Goal: Information Seeking & Learning: Understand process/instructions

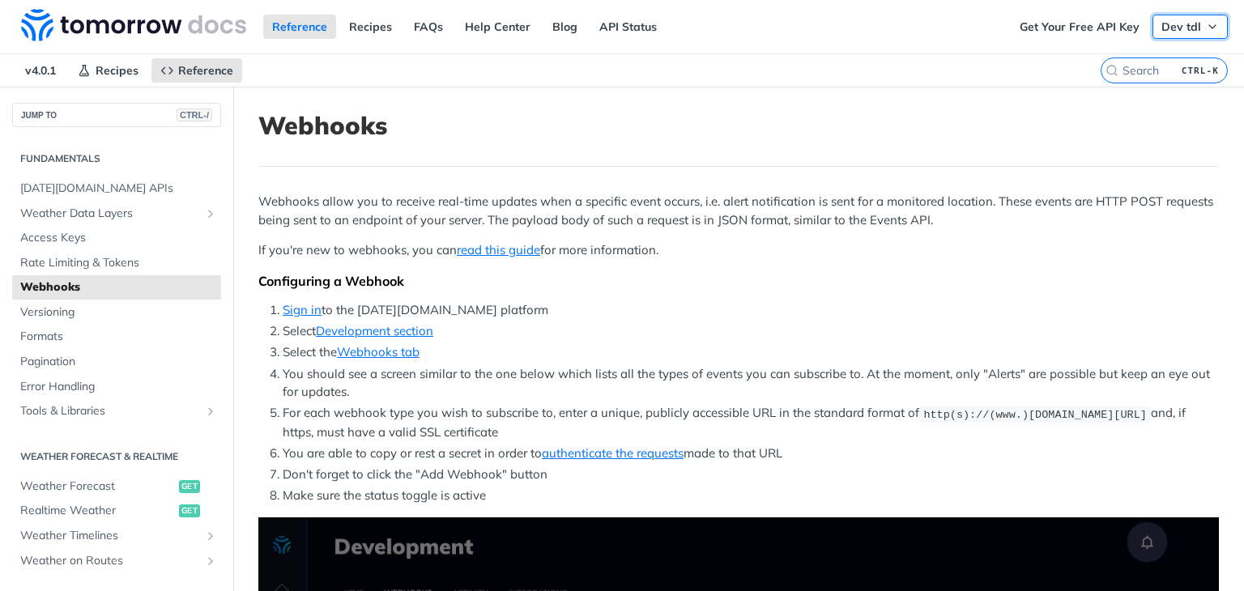
click at [1161, 23] on span "Dev tdl" at bounding box center [1181, 26] width 40 height 15
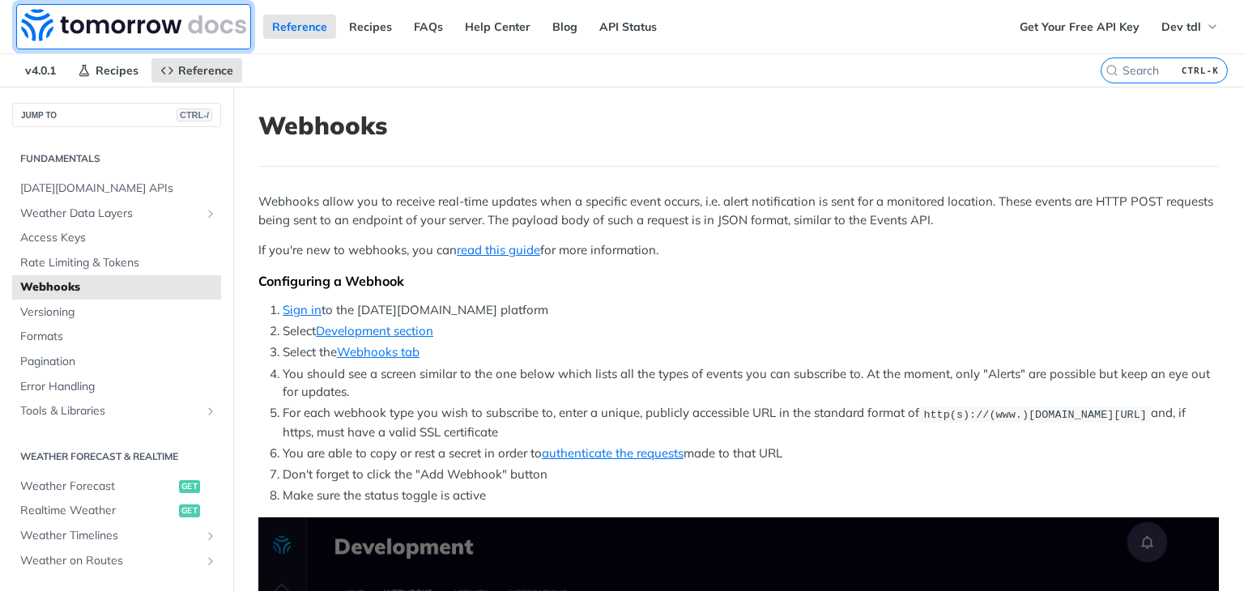
click at [132, 35] on img at bounding box center [133, 25] width 225 height 32
click at [585, 40] on div "Reference Recipes FAQs Help Center Blog API Status" at bounding box center [505, 26] width 1011 height 53
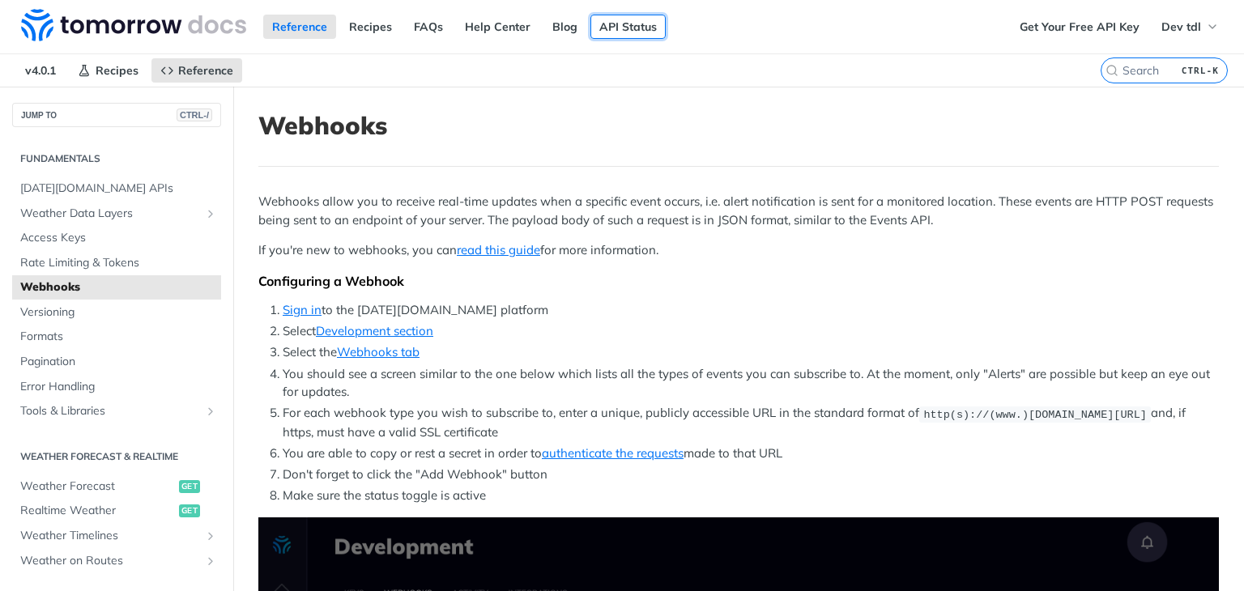
click at [626, 30] on link "API Status" at bounding box center [627, 27] width 75 height 24
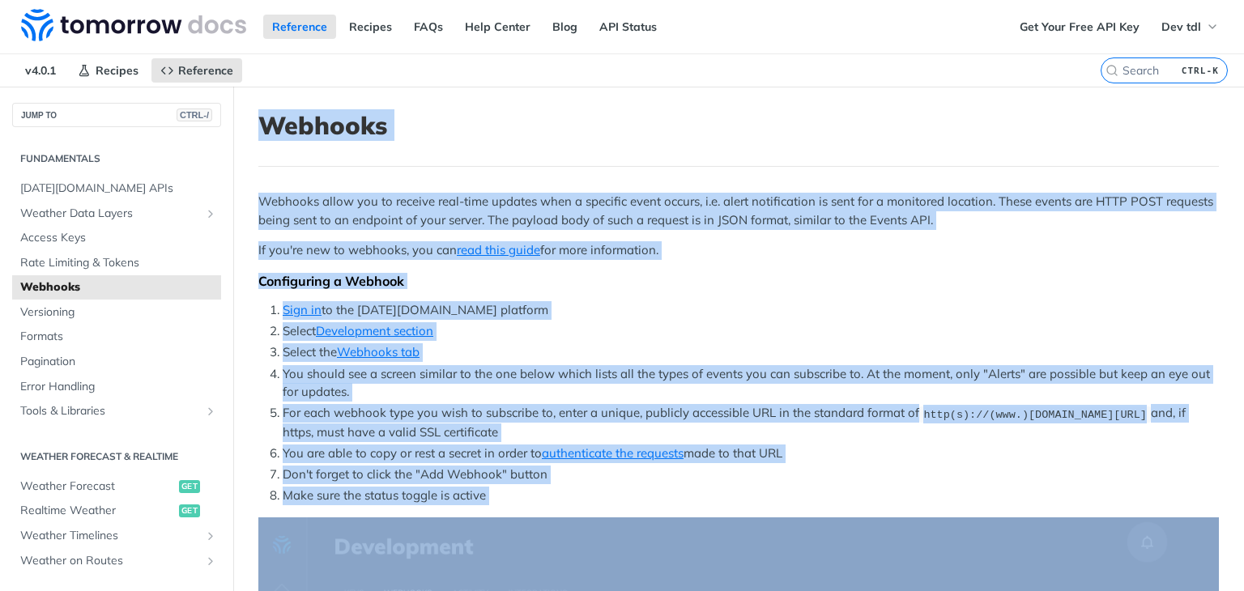
drag, startPoint x: 533, startPoint y: 136, endPoint x: 240, endPoint y: 163, distance: 293.5
copy article "Webhooks Webhooks allow you to receive real-time updates when a specific event …"
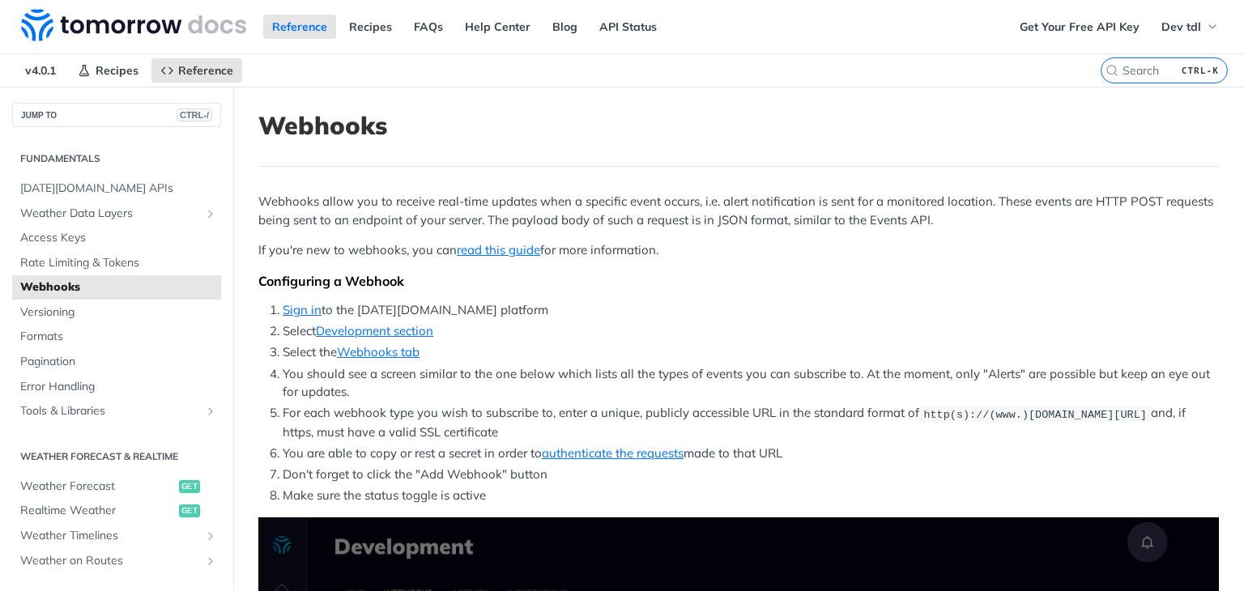
scroll to position [81, 0]
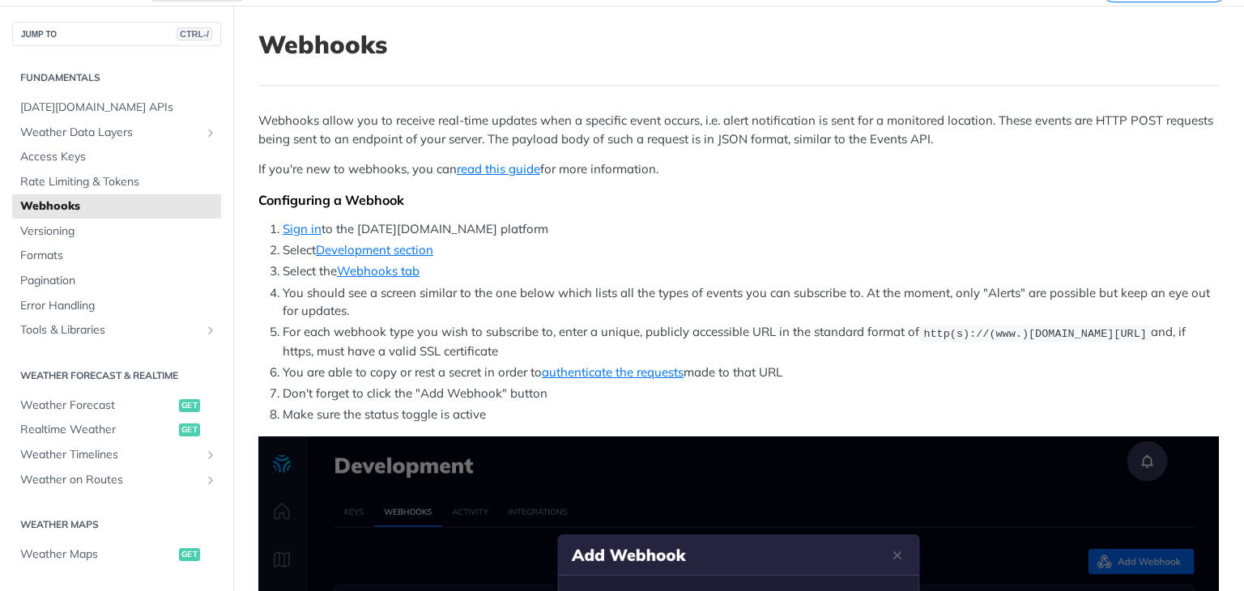
click at [568, 334] on li "For each webhook type you wish to subscribe to, enter a unique, publicly access…" at bounding box center [751, 341] width 936 height 37
drag, startPoint x: 568, startPoint y: 334, endPoint x: 767, endPoint y: 331, distance: 198.4
click at [767, 331] on li "For each webhook type you wish to subscribe to, enter a unique, publicly access…" at bounding box center [751, 341] width 936 height 37
click at [781, 321] on ol "Sign in to the Tomorrow.io platform Select Development section Select the Webho…" at bounding box center [738, 322] width 960 height 204
click at [488, 343] on li "For each webhook type you wish to subscribe to, enter a unique, publicly access…" at bounding box center [751, 341] width 936 height 37
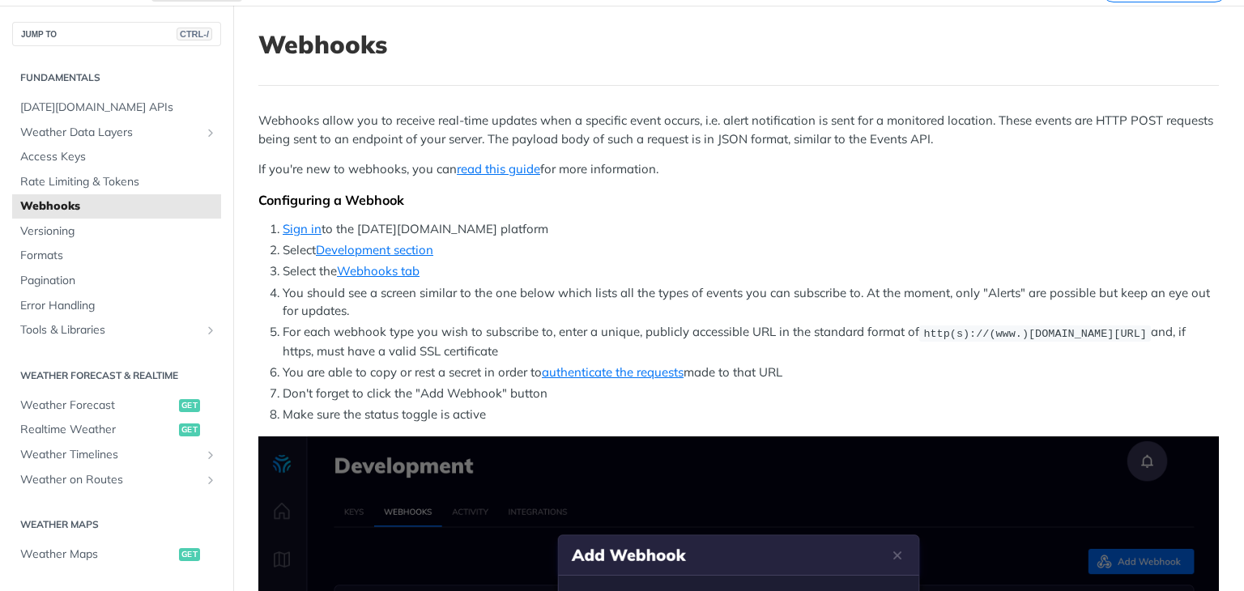
click at [488, 343] on li "For each webhook type you wish to subscribe to, enter a unique, publicly access…" at bounding box center [751, 341] width 936 height 37
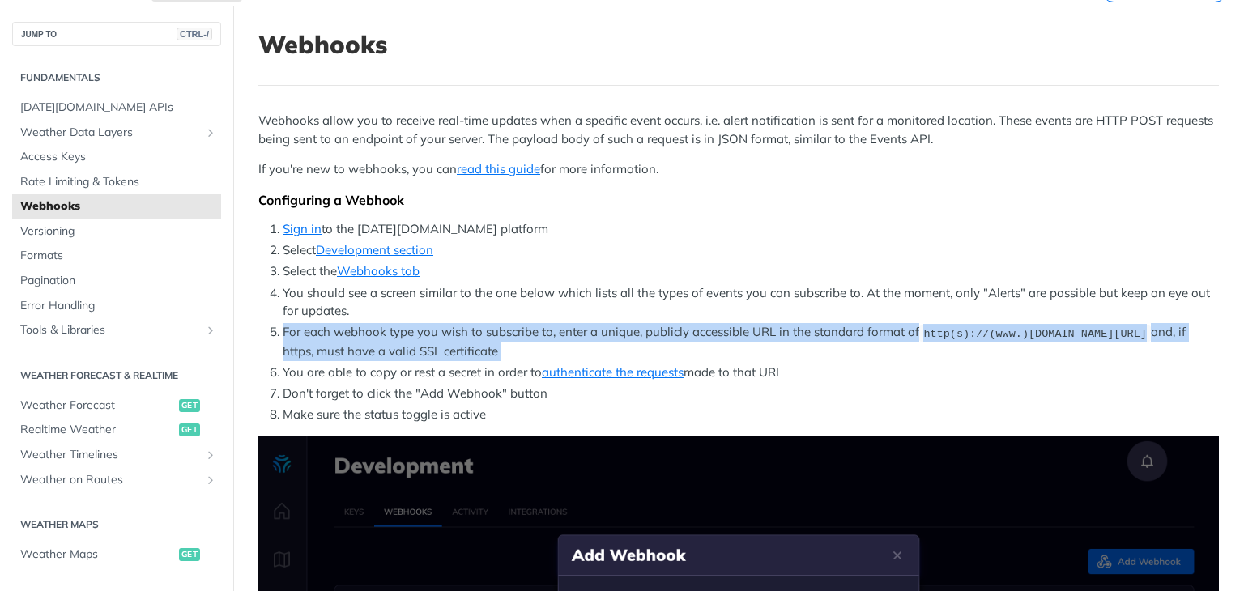
click at [488, 343] on li "For each webhook type you wish to subscribe to, enter a unique, publicly access…" at bounding box center [751, 341] width 936 height 37
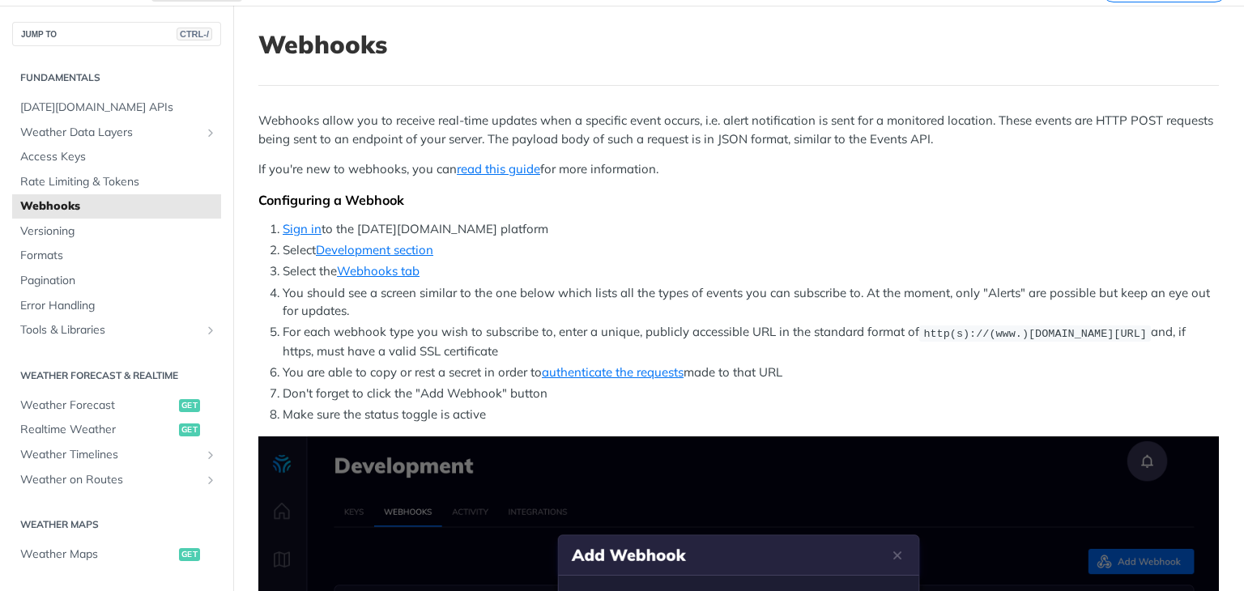
click at [488, 343] on li "For each webhook type you wish to subscribe to, enter a unique, publicly access…" at bounding box center [751, 341] width 936 height 37
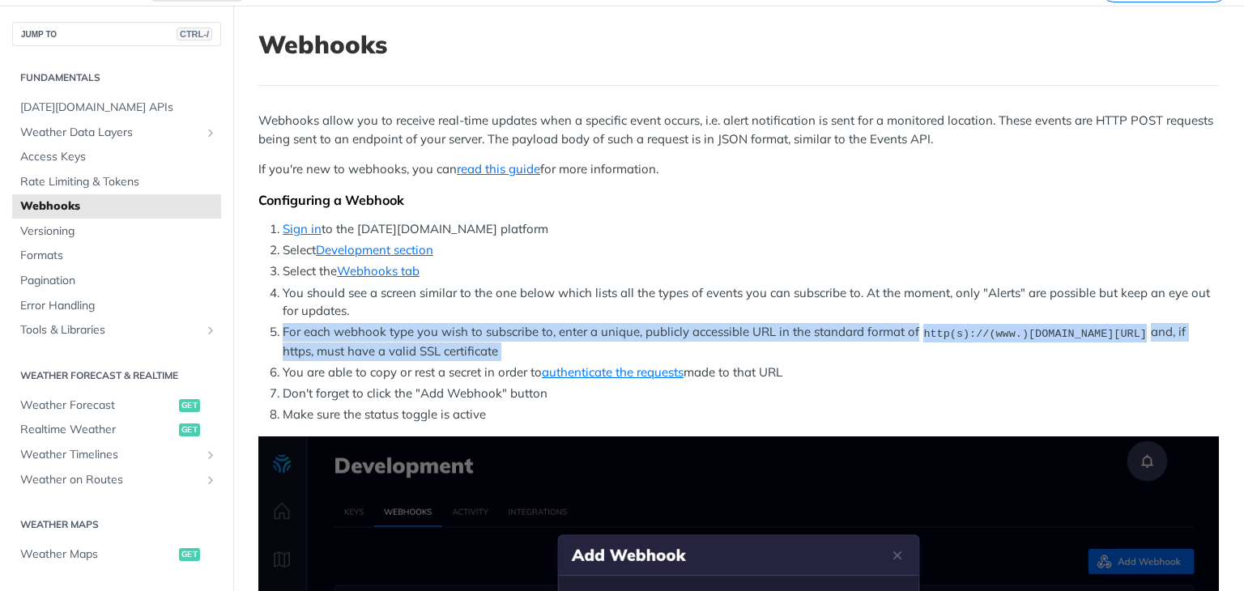
click at [488, 343] on li "For each webhook type you wish to subscribe to, enter a unique, publicly access…" at bounding box center [751, 341] width 936 height 37
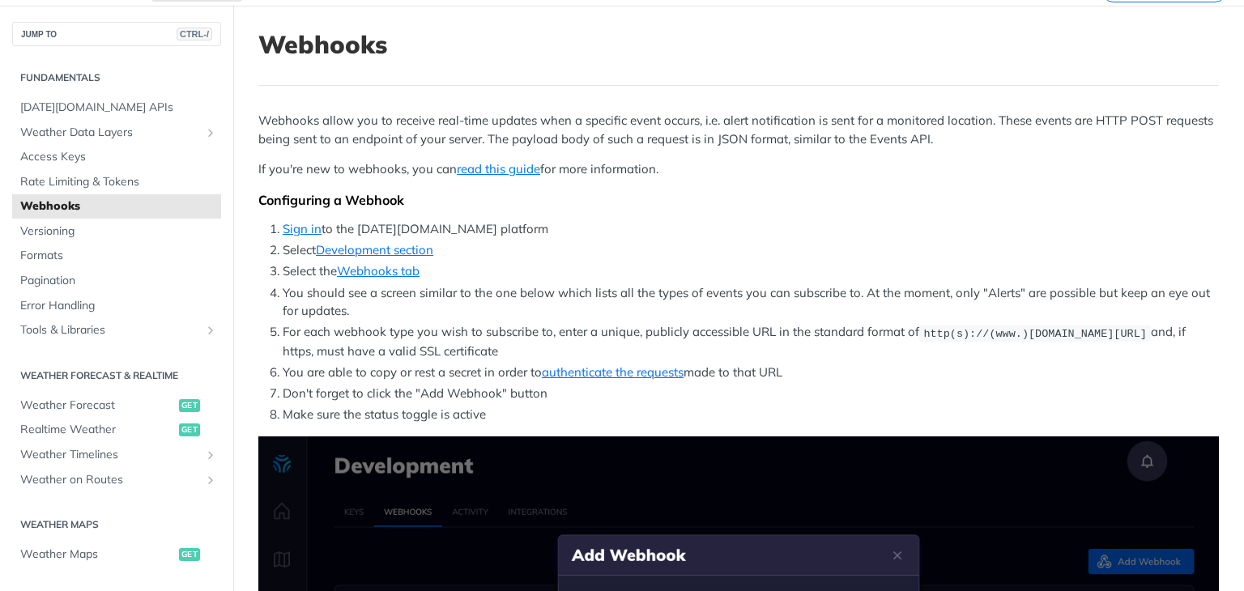
click at [476, 370] on li "You are able to copy or rest a secret in order to authenticate the requests mad…" at bounding box center [751, 373] width 936 height 19
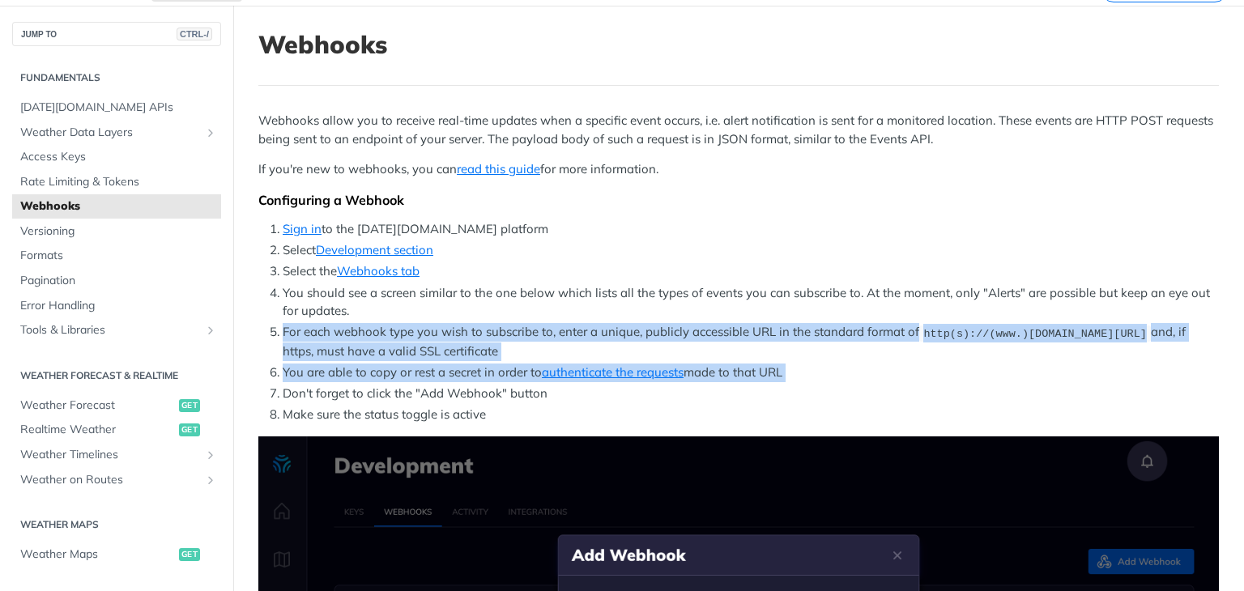
drag, startPoint x: 476, startPoint y: 370, endPoint x: 451, endPoint y: 326, distance: 50.4
click at [451, 326] on ol "Sign in to the Tomorrow.io platform Select Development section Select the Webho…" at bounding box center [738, 322] width 960 height 204
click at [452, 329] on li "For each webhook type you wish to subscribe to, enter a unique, publicly access…" at bounding box center [751, 341] width 936 height 37
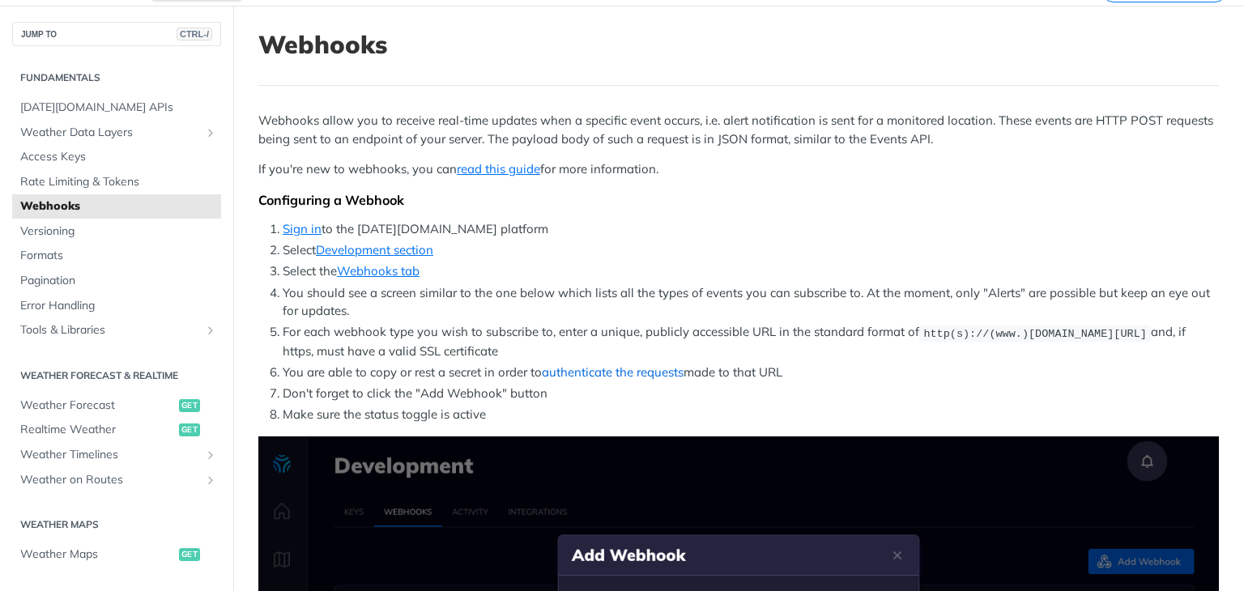
click at [591, 364] on link "authenticate the requests" at bounding box center [613, 371] width 142 height 15
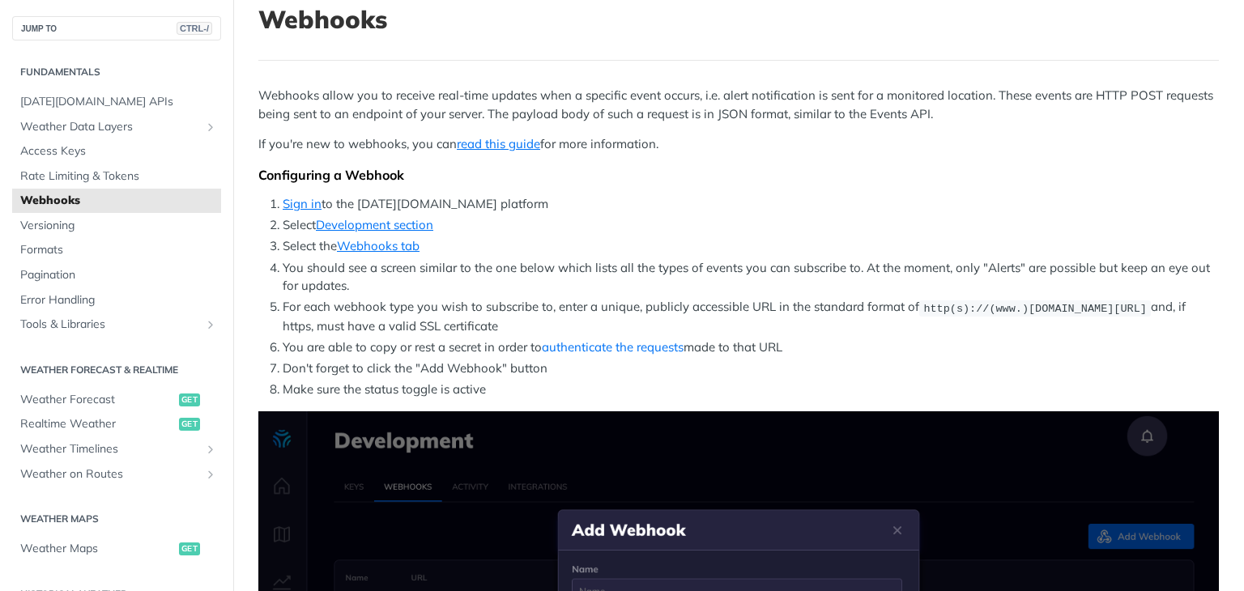
scroll to position [349, 0]
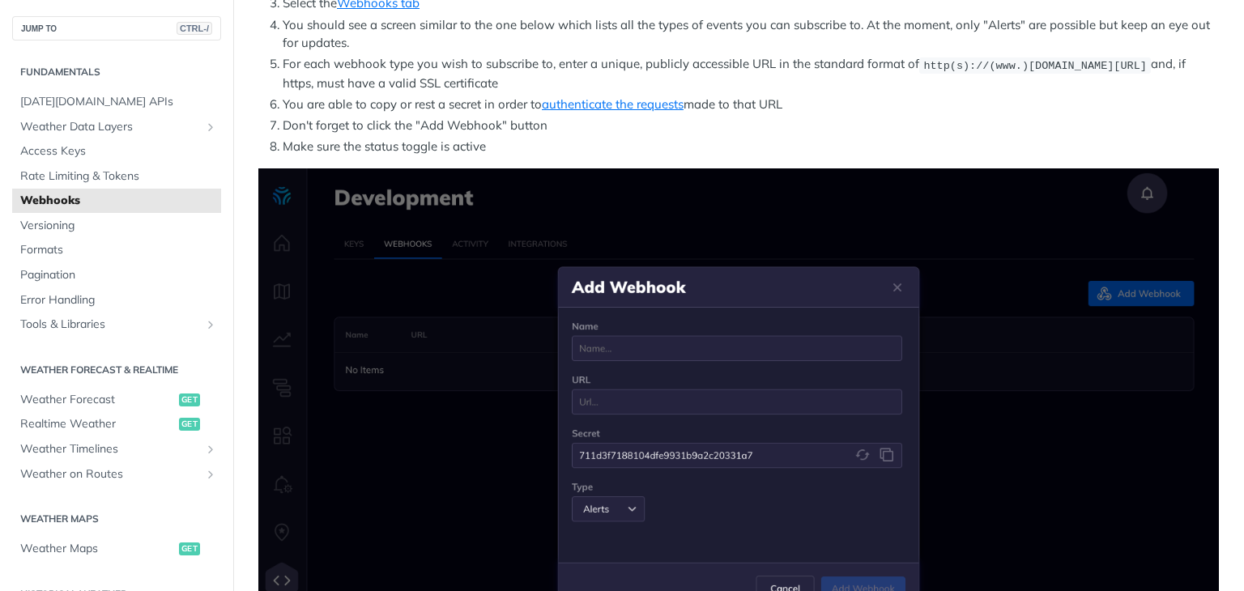
click at [580, 273] on img "Expand image" at bounding box center [738, 417] width 960 height 498
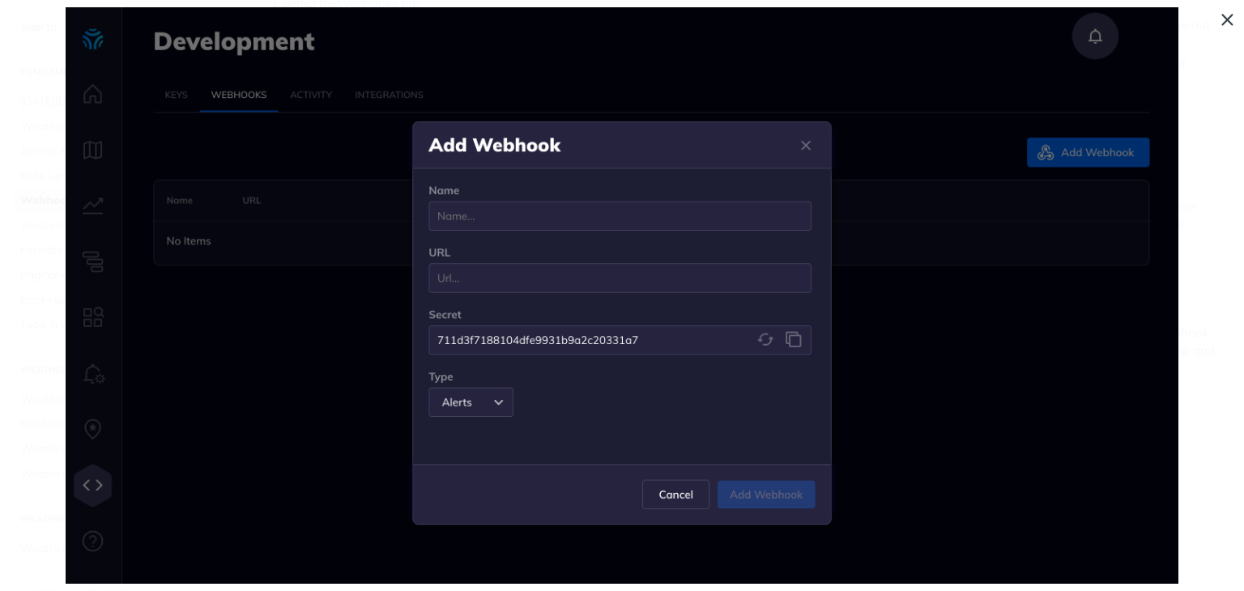
click at [1227, 25] on span "Collapse image" at bounding box center [622, 295] width 1244 height 591
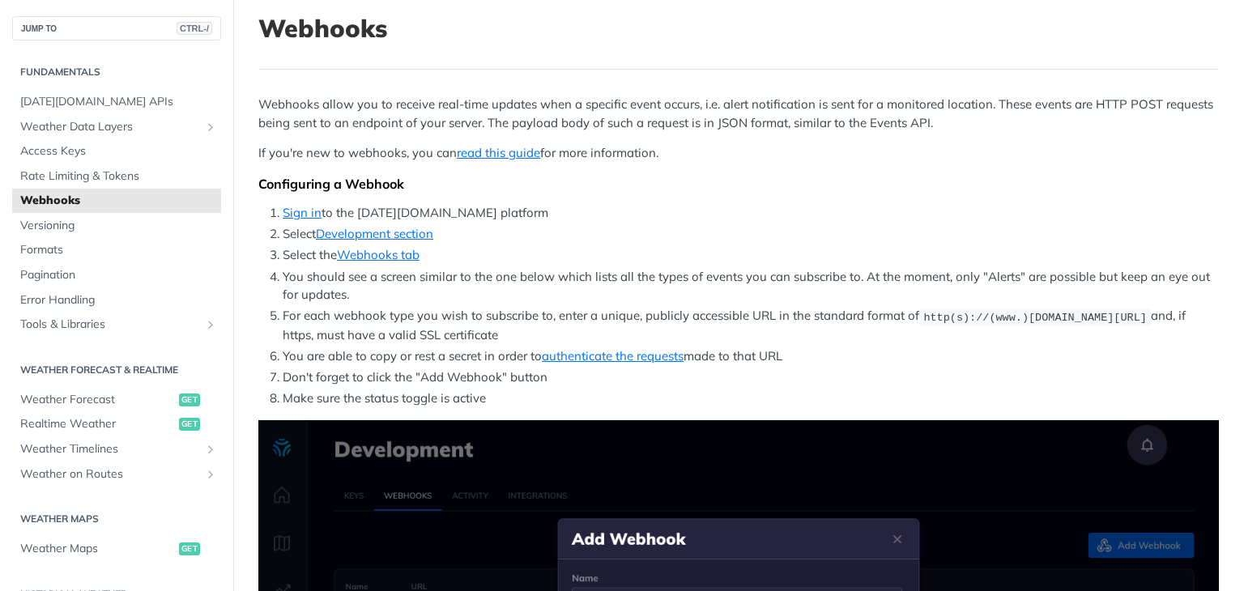
scroll to position [0, 0]
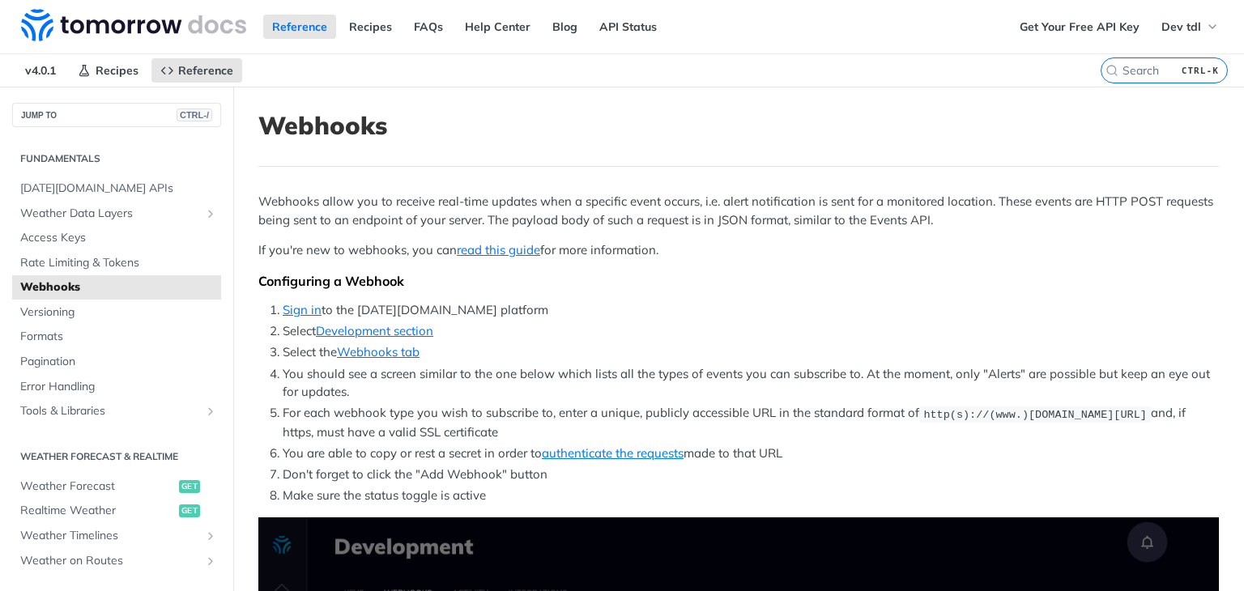
scroll to position [1357, 0]
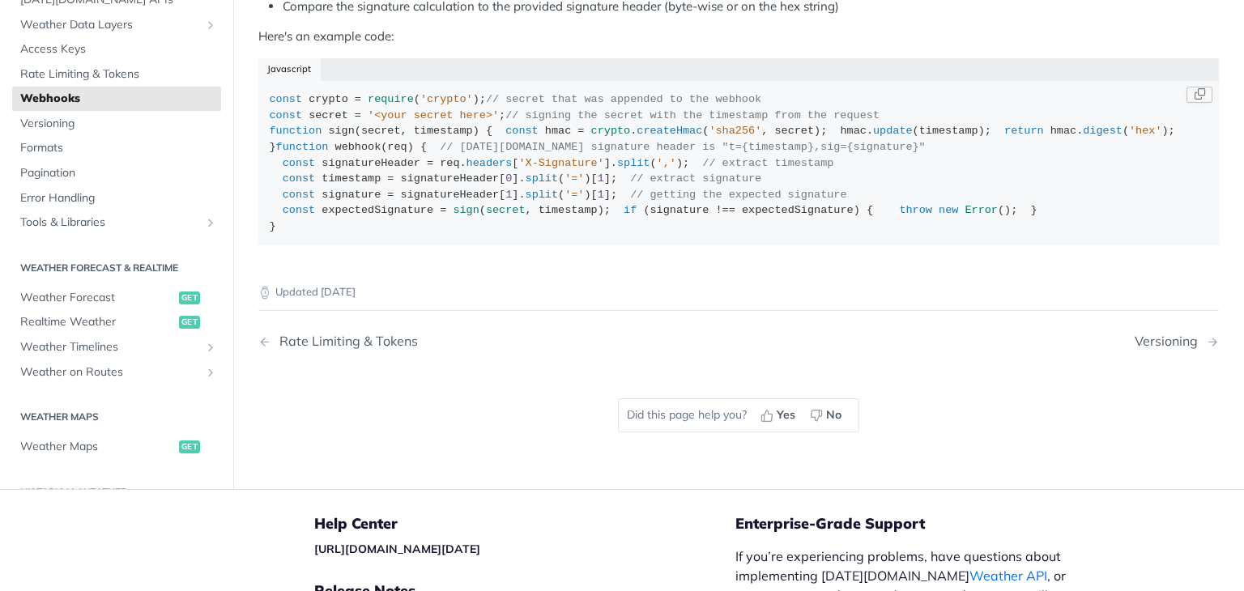
click at [413, 121] on span "'<your secret here>'" at bounding box center [433, 115] width 131 height 12
drag, startPoint x: 413, startPoint y: 134, endPoint x: 460, endPoint y: 132, distance: 47.0
click at [460, 121] on span "'<your secret here>'" at bounding box center [433, 115] width 131 height 12
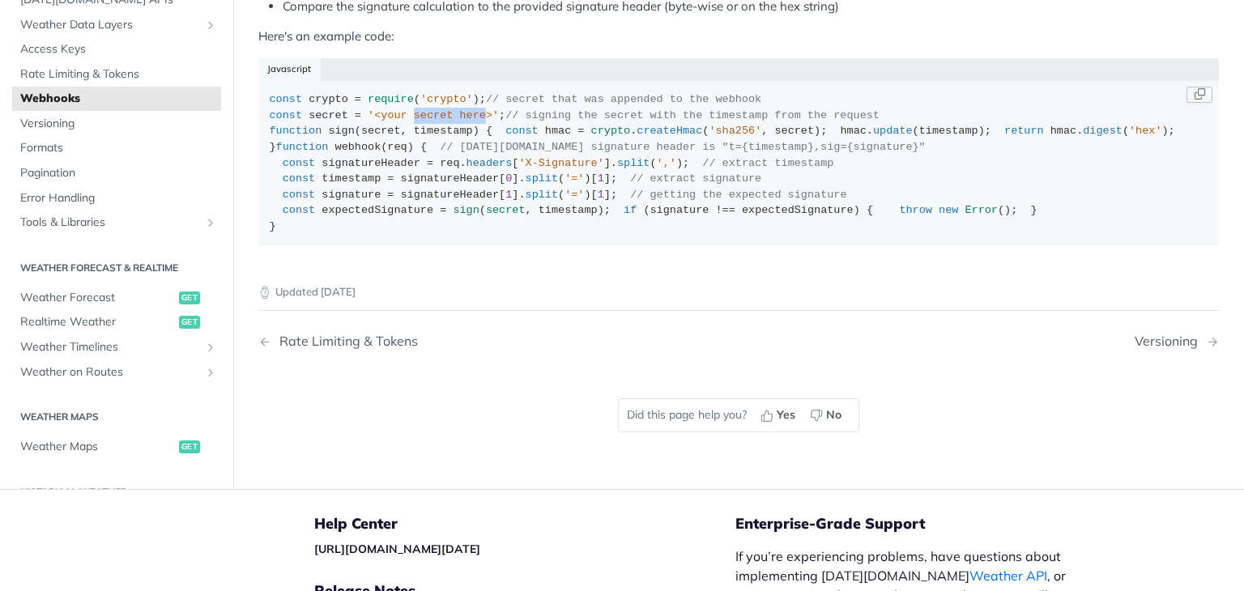
click at [460, 121] on span "'<your secret here>'" at bounding box center [433, 115] width 131 height 12
drag, startPoint x: 460, startPoint y: 132, endPoint x: 394, endPoint y: 137, distance: 65.8
click at [394, 121] on span "'<your secret here>'" at bounding box center [433, 115] width 131 height 12
click at [380, 121] on span "'<your secret here>'" at bounding box center [433, 115] width 131 height 12
drag, startPoint x: 380, startPoint y: 137, endPoint x: 437, endPoint y: 137, distance: 57.5
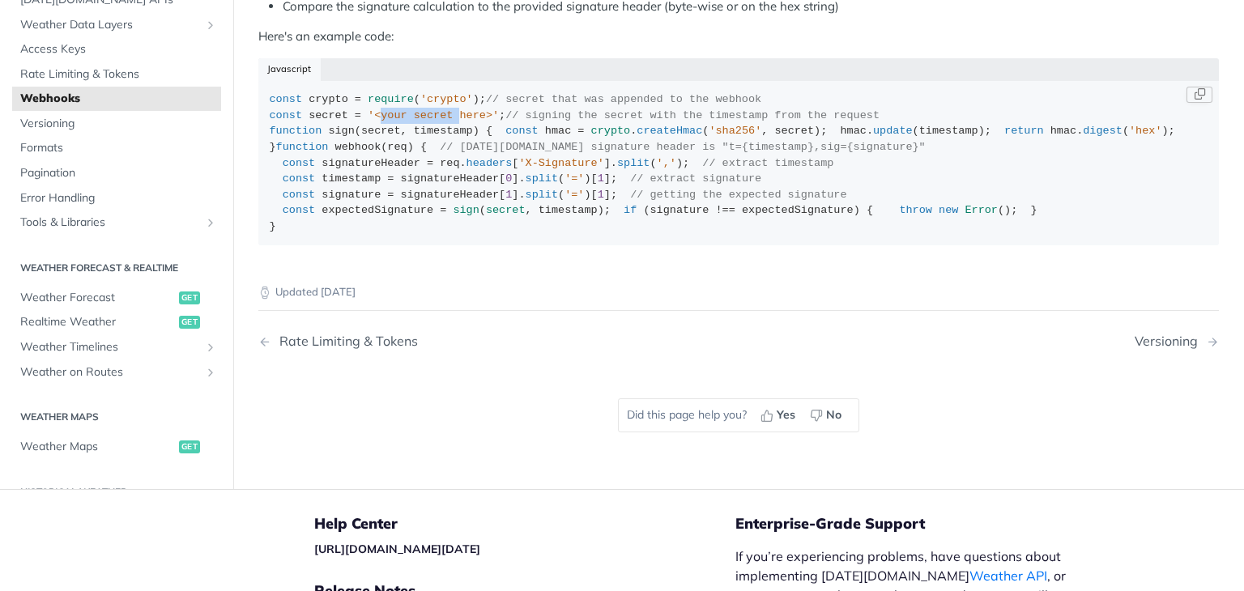
click at [437, 121] on span "'<your secret here>'" at bounding box center [433, 115] width 131 height 12
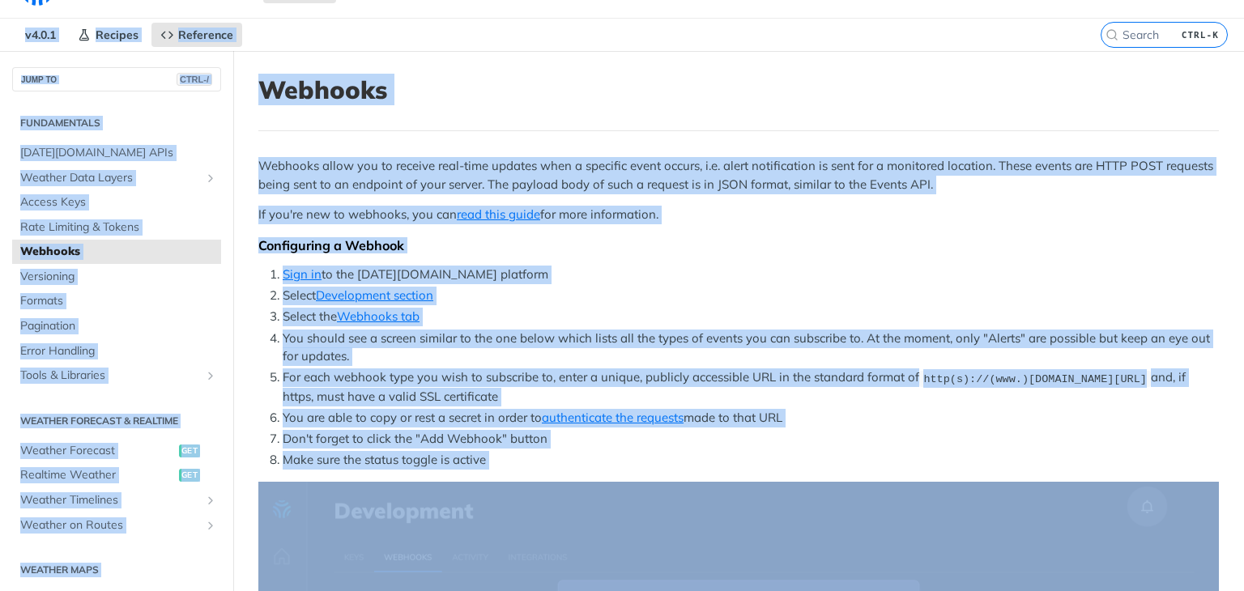
scroll to position [0, 0]
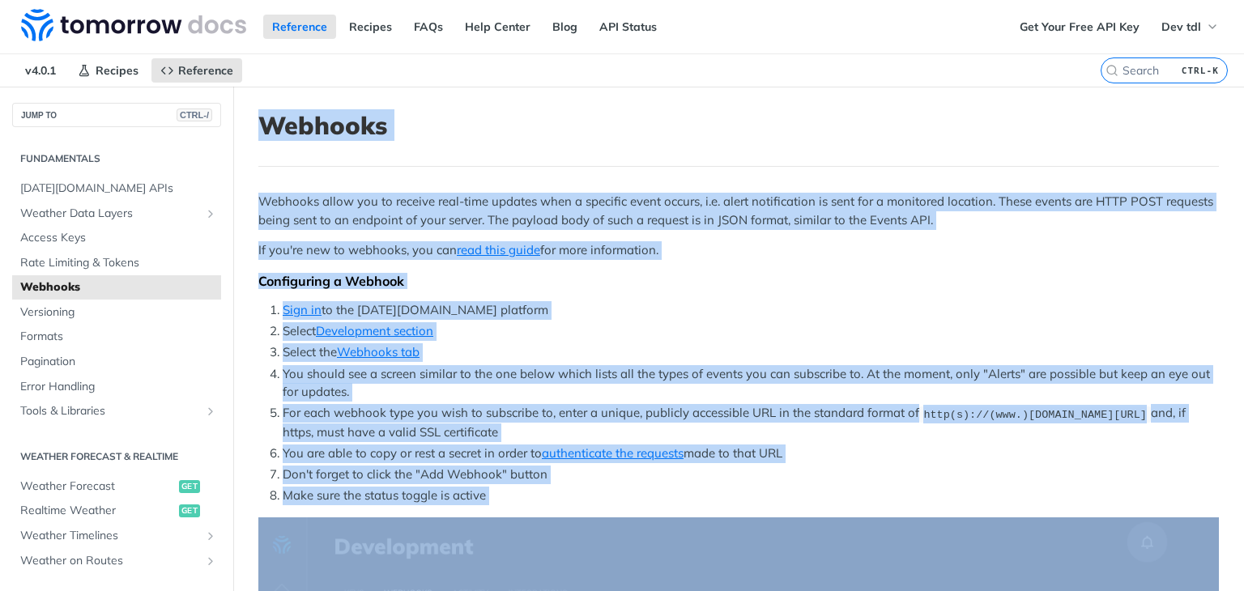
drag, startPoint x: 474, startPoint y: 180, endPoint x: 248, endPoint y: 136, distance: 230.9
copy article "Webhooks Webhooks allow you to receive real-time updates when a specific event …"
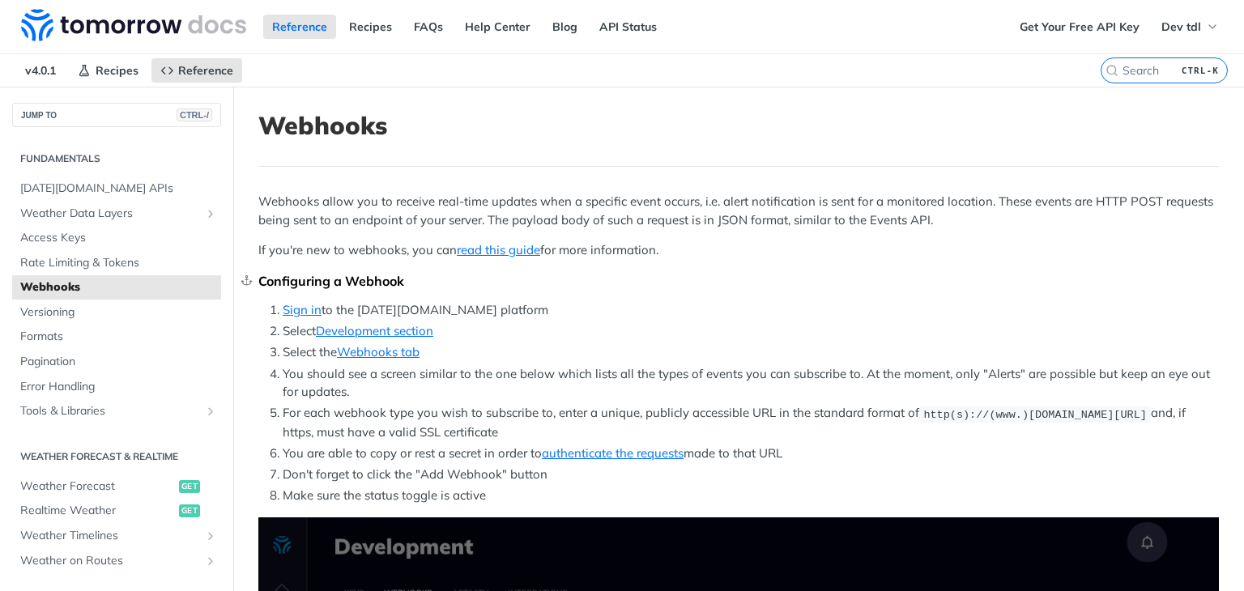
click at [426, 273] on div "Configuring a Webhook" at bounding box center [738, 281] width 960 height 16
drag, startPoint x: 426, startPoint y: 273, endPoint x: 253, endPoint y: 274, distance: 172.5
click at [258, 274] on h2 "Configuring a Webhook" at bounding box center [738, 281] width 960 height 16
